Goal: Task Accomplishment & Management: Complete application form

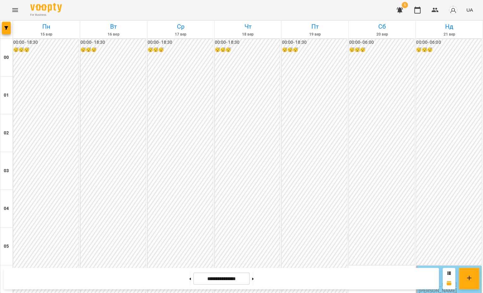
scroll to position [176, 0]
click at [189, 280] on icon at bounding box center [190, 279] width 2 height 3
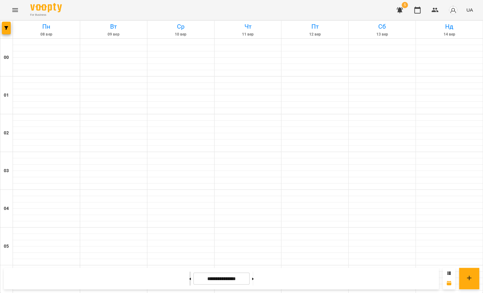
click at [189, 280] on icon at bounding box center [190, 279] width 2 height 3
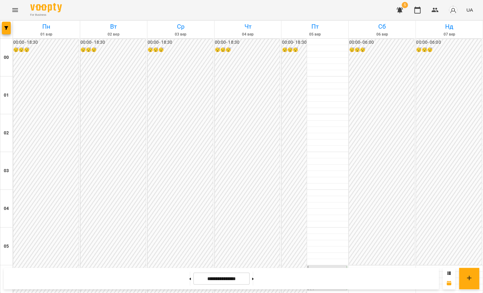
scroll to position [357, 0]
click at [189, 277] on button at bounding box center [190, 279] width 2 height 14
click at [189, 279] on button at bounding box center [190, 279] width 2 height 14
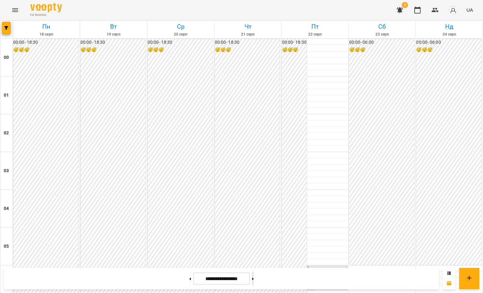
click at [253, 278] on button at bounding box center [253, 279] width 2 height 14
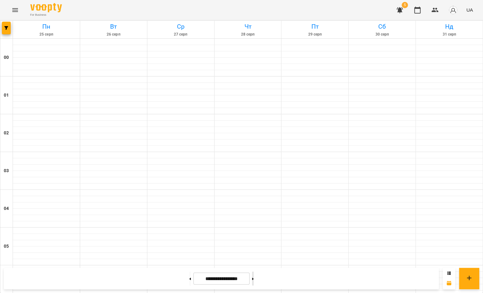
click at [253, 278] on button at bounding box center [253, 279] width 2 height 14
type input "**********"
